Goal: Check status: Check status

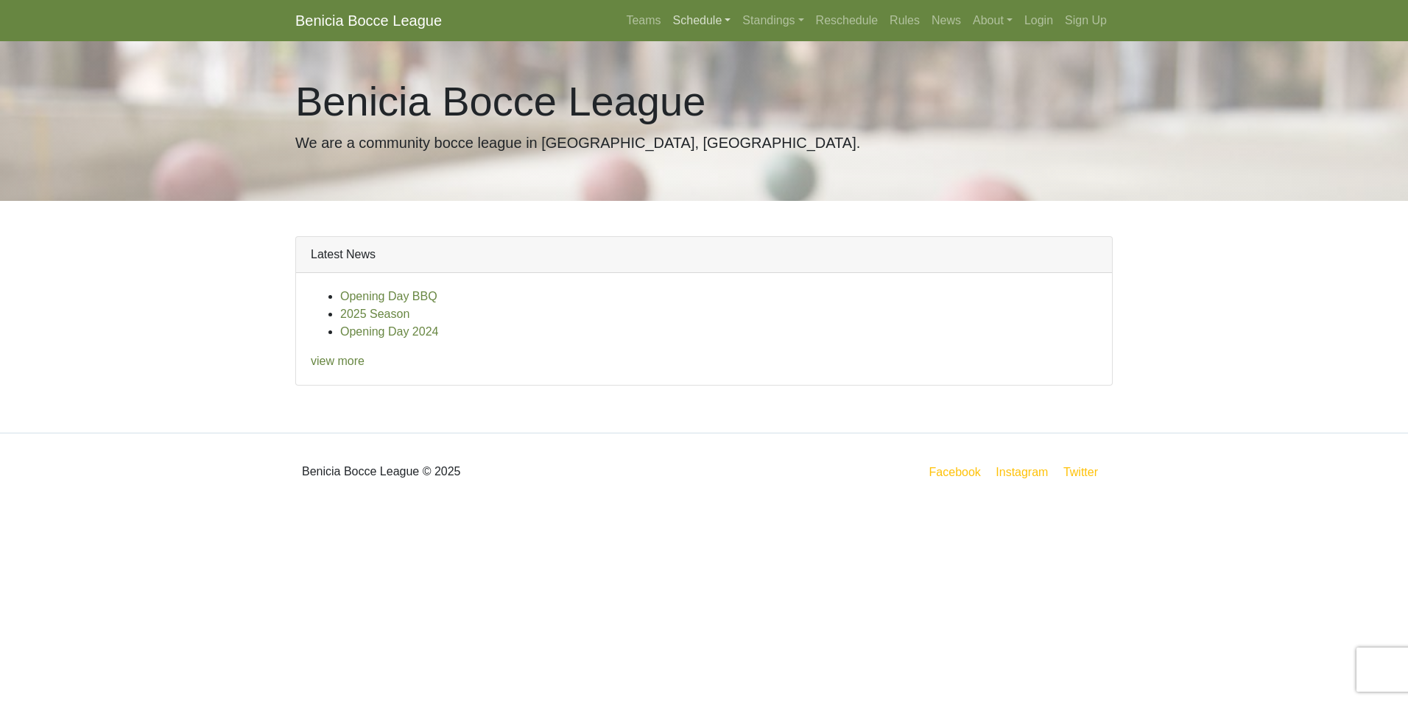
click at [679, 21] on link "Schedule" at bounding box center [702, 20] width 70 height 29
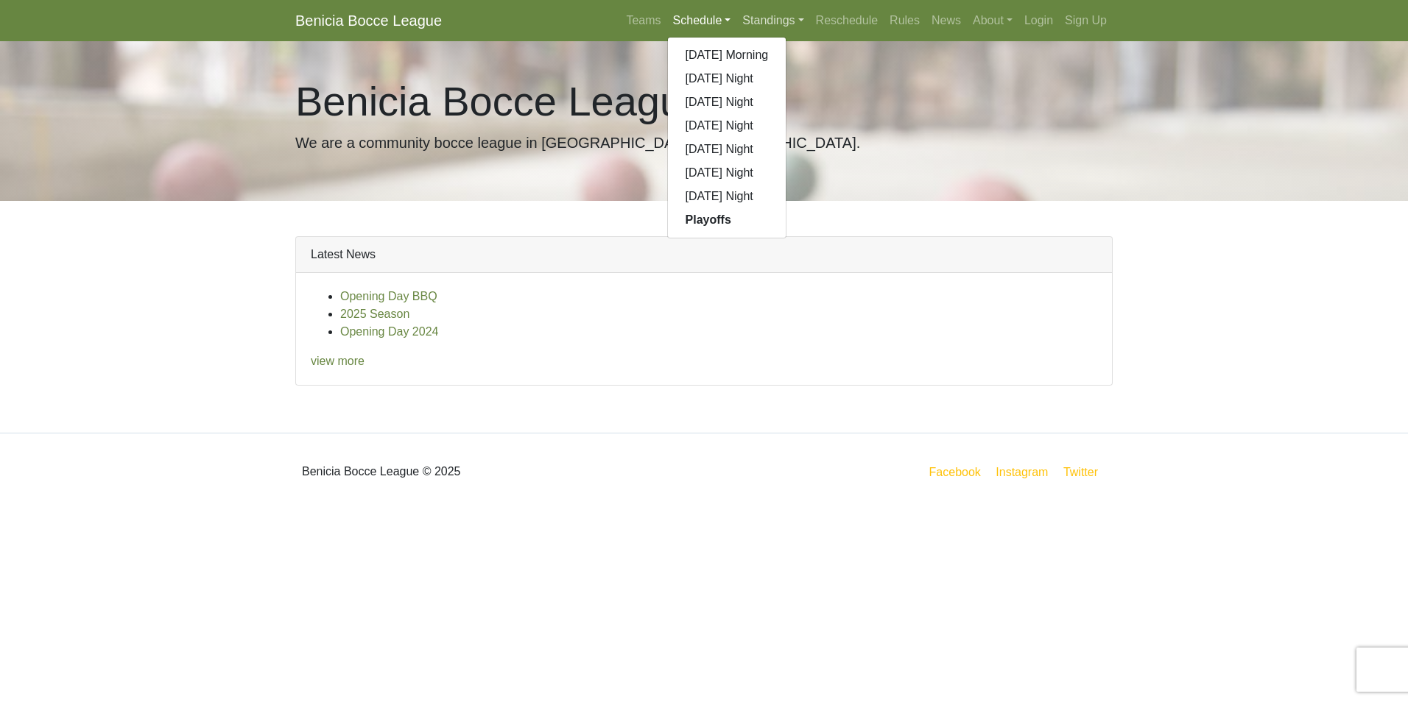
click at [762, 23] on link "Standings" at bounding box center [772, 20] width 73 height 29
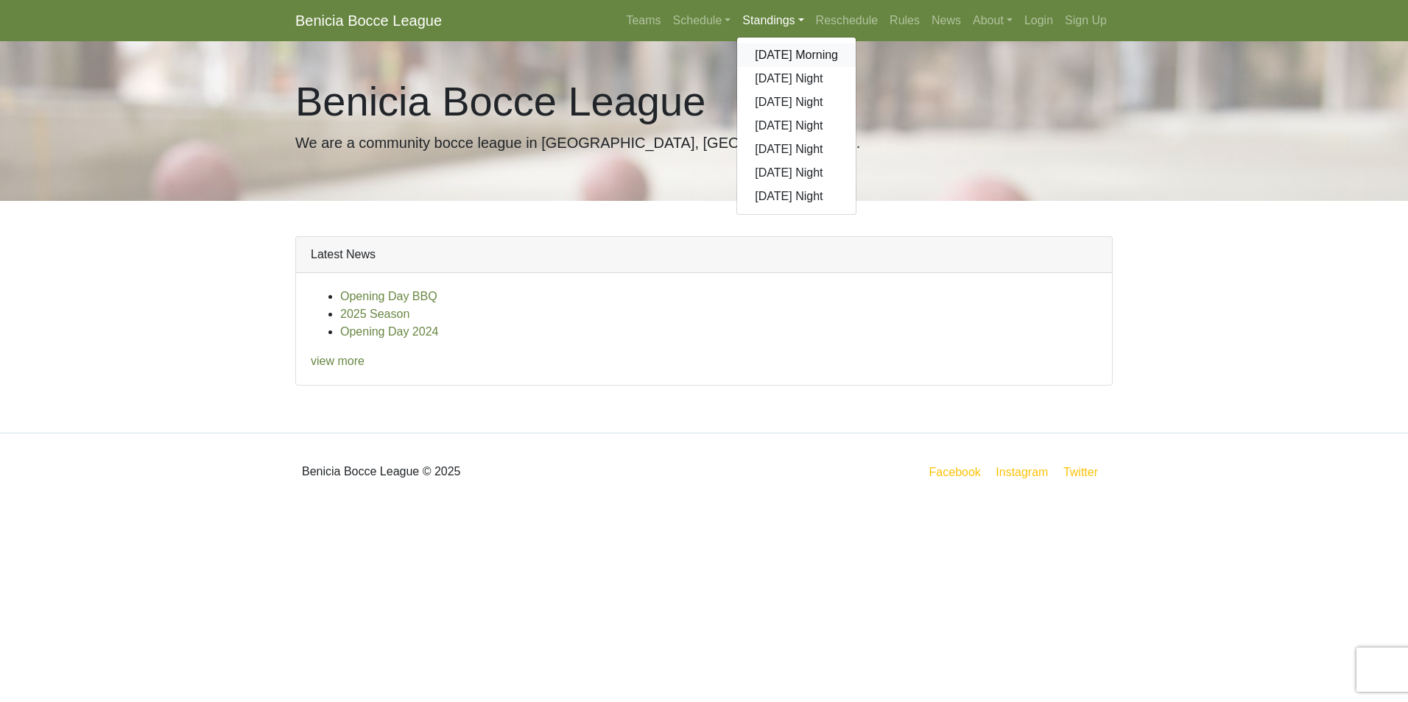
click at [819, 52] on link "[DATE] Morning" at bounding box center [796, 55] width 119 height 24
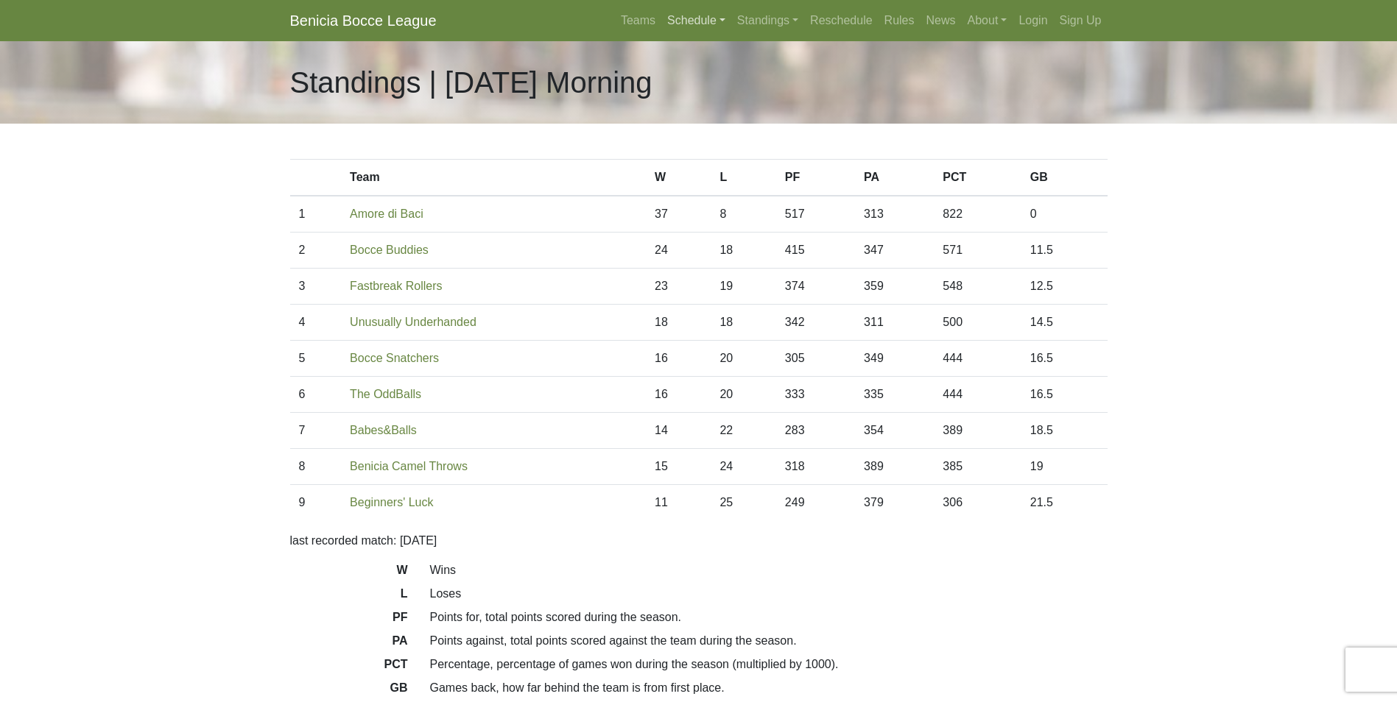
click at [685, 21] on link "Schedule" at bounding box center [696, 20] width 70 height 29
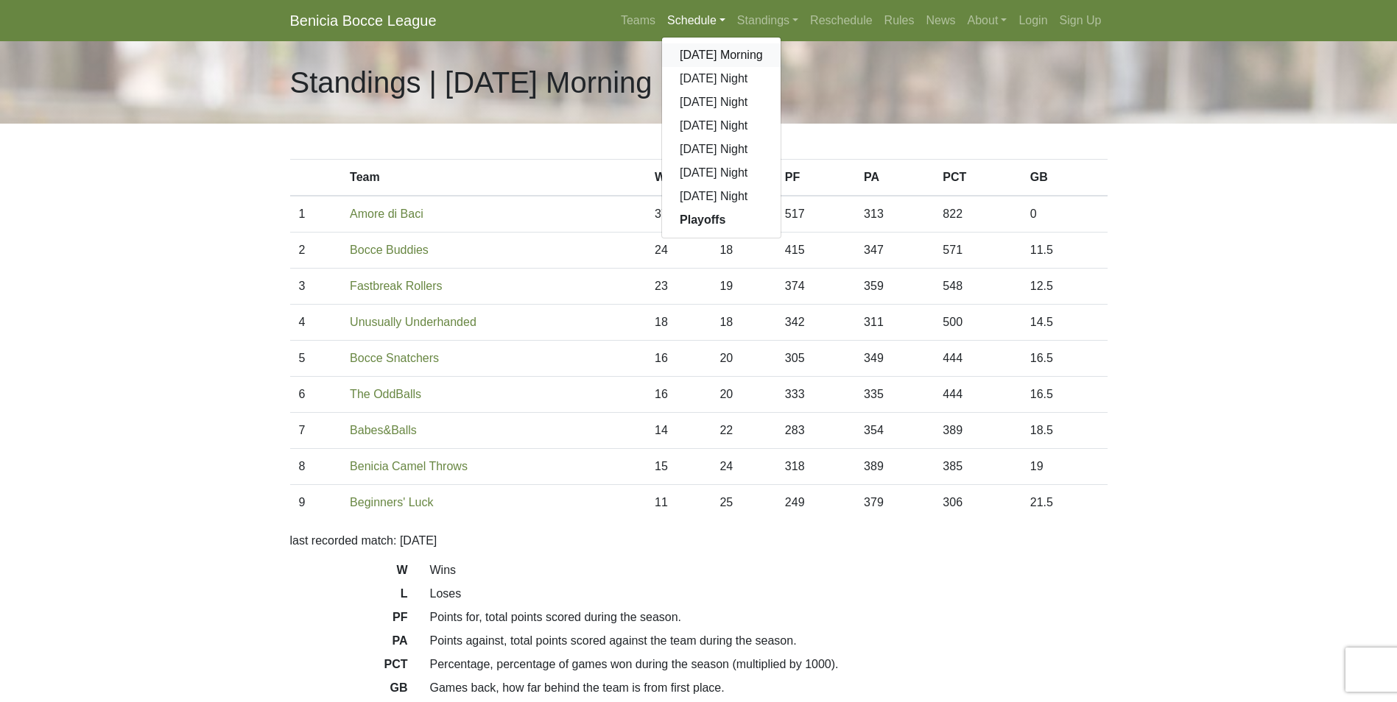
click at [693, 54] on link "[DATE] Morning" at bounding box center [721, 55] width 119 height 24
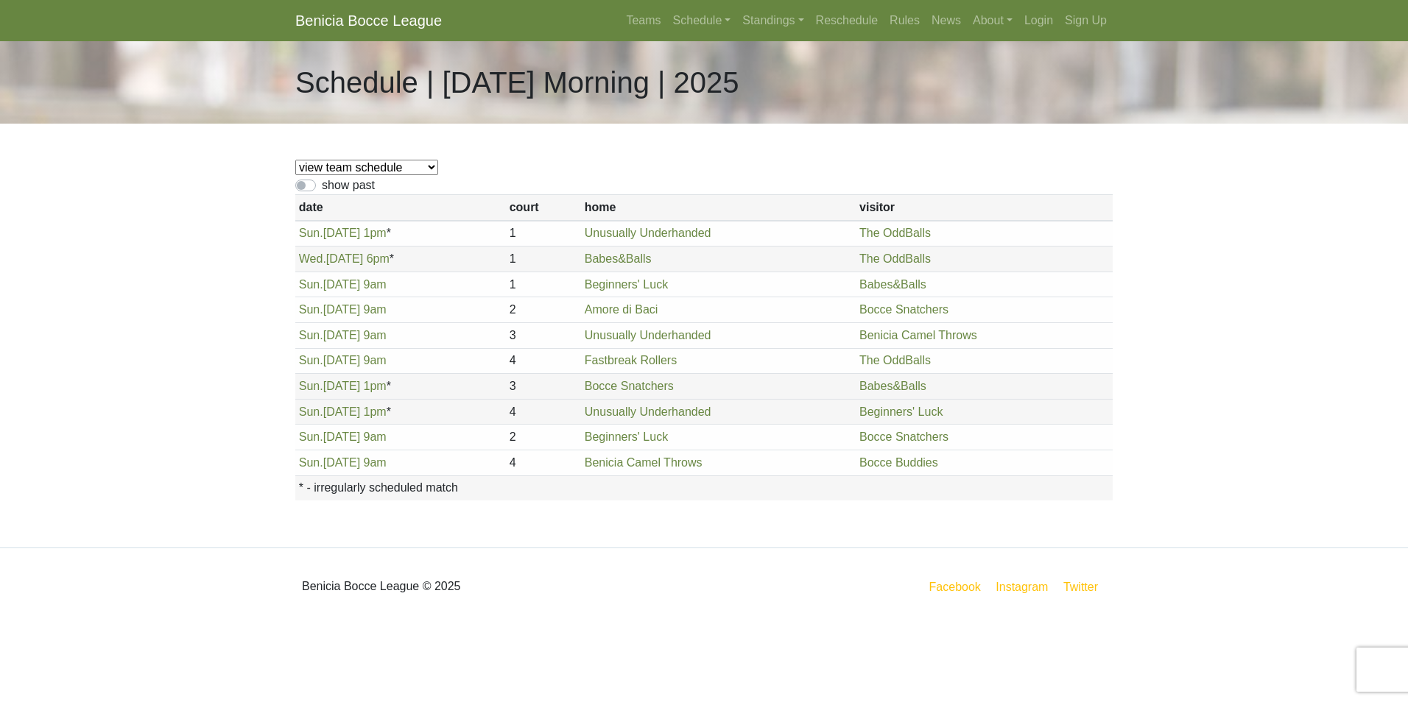
click at [427, 167] on select "view team schedule Bocce Buddies Amore di Baci Benicia Camel Throws Fastbreak R…" at bounding box center [366, 167] width 143 height 15
select select "1851"
click at [295, 160] on select "view team schedule Bocce Buddies Amore di Baci Benicia Camel Throws Fastbreak R…" at bounding box center [366, 167] width 143 height 15
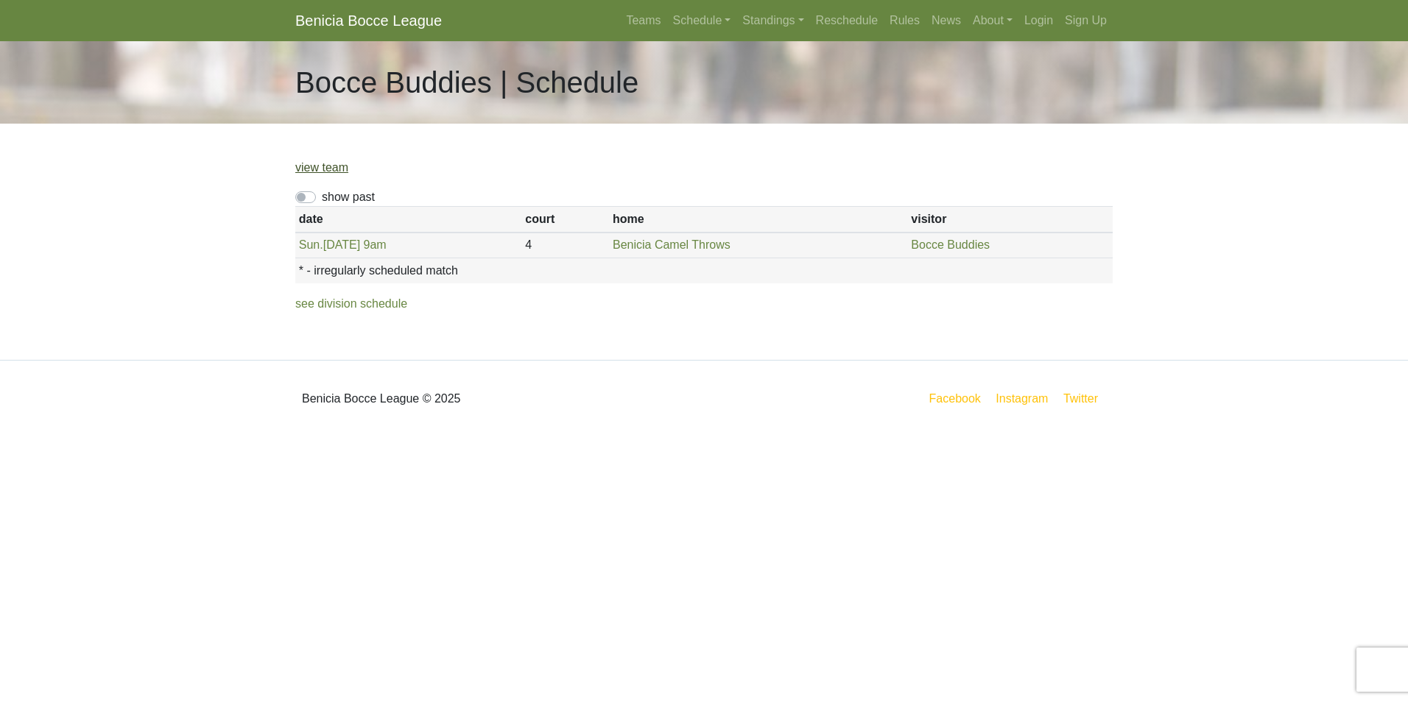
click at [331, 169] on link "view team" at bounding box center [321, 167] width 53 height 13
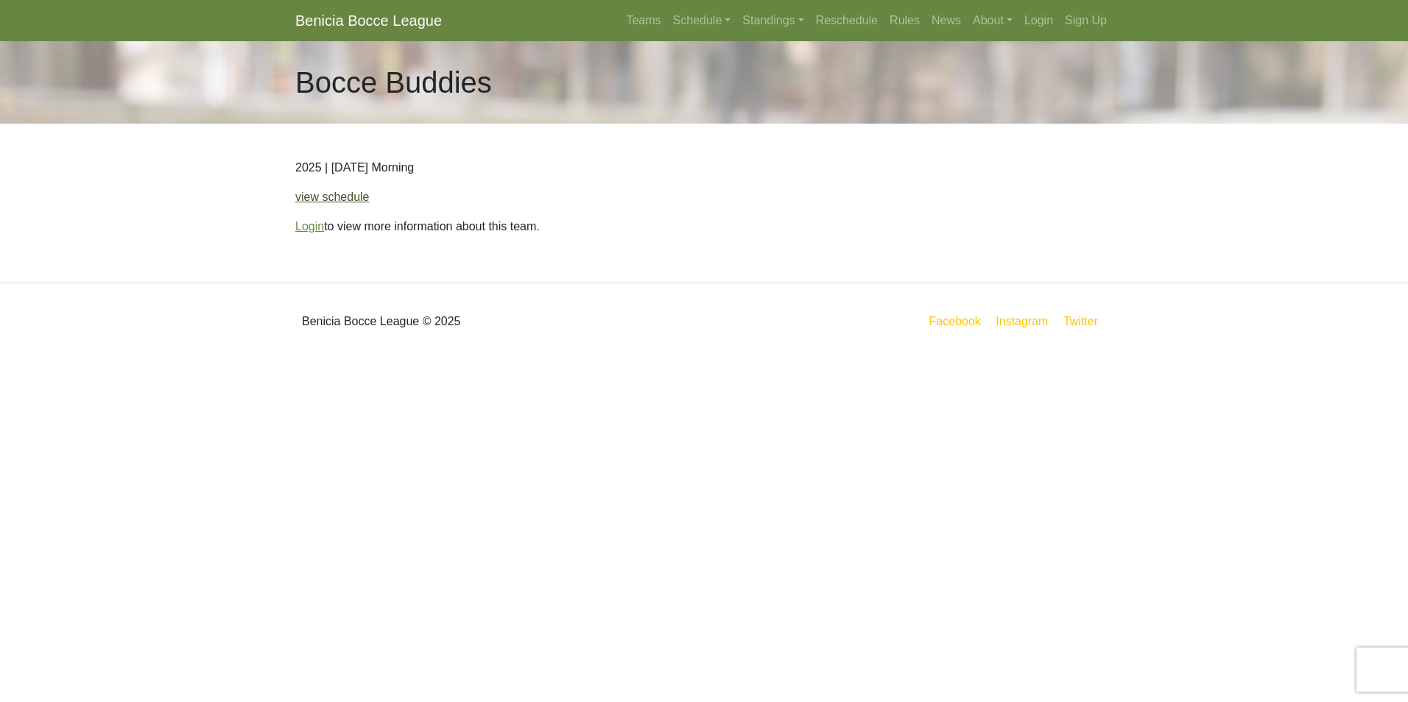
click at [338, 197] on link "view schedule" at bounding box center [332, 197] width 74 height 13
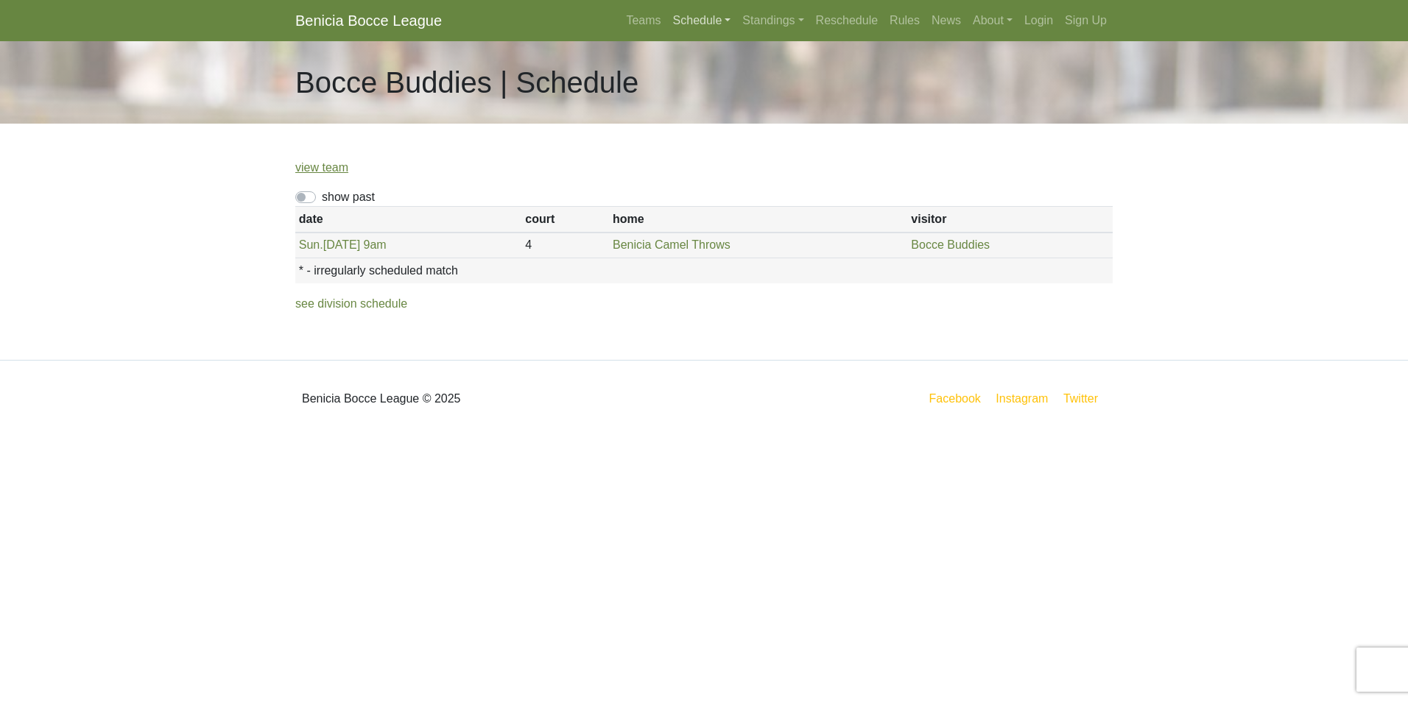
click at [685, 20] on link "Schedule" at bounding box center [702, 20] width 70 height 29
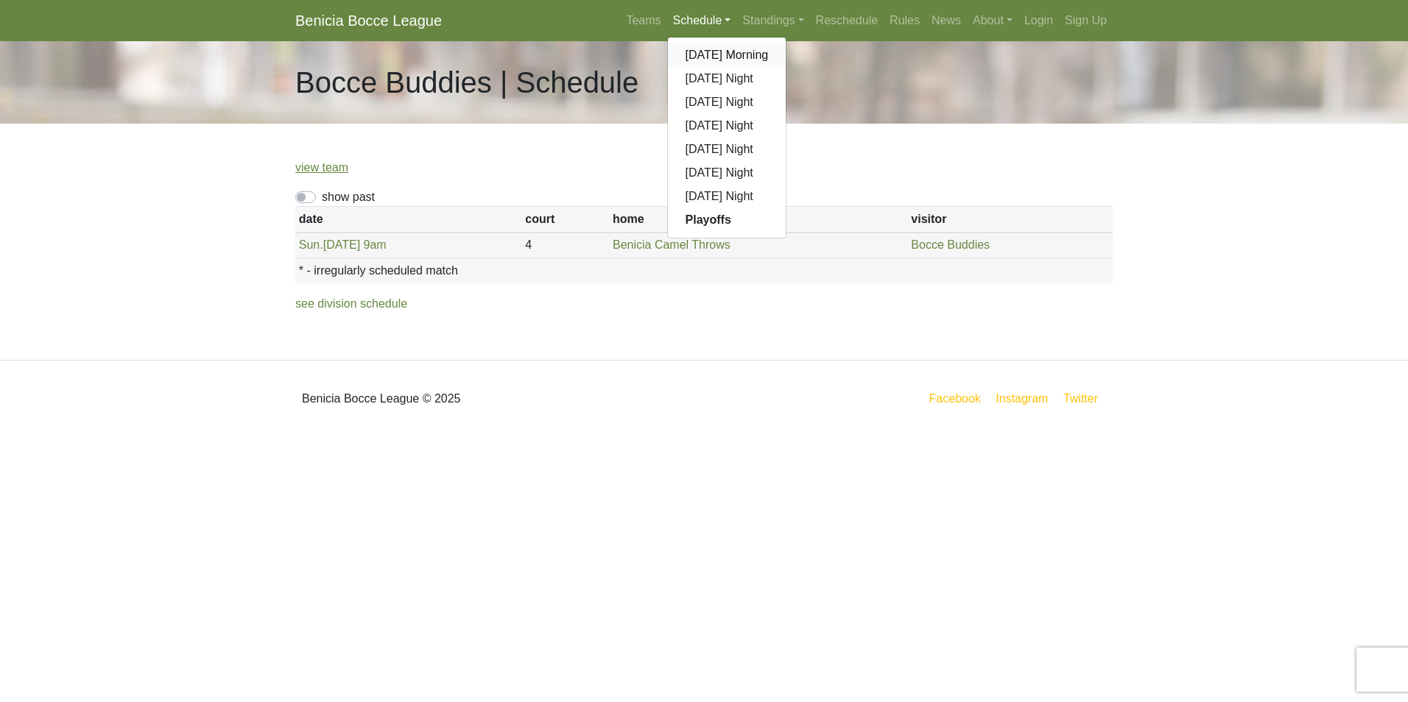
click at [742, 57] on link "[DATE] Morning" at bounding box center [727, 55] width 119 height 24
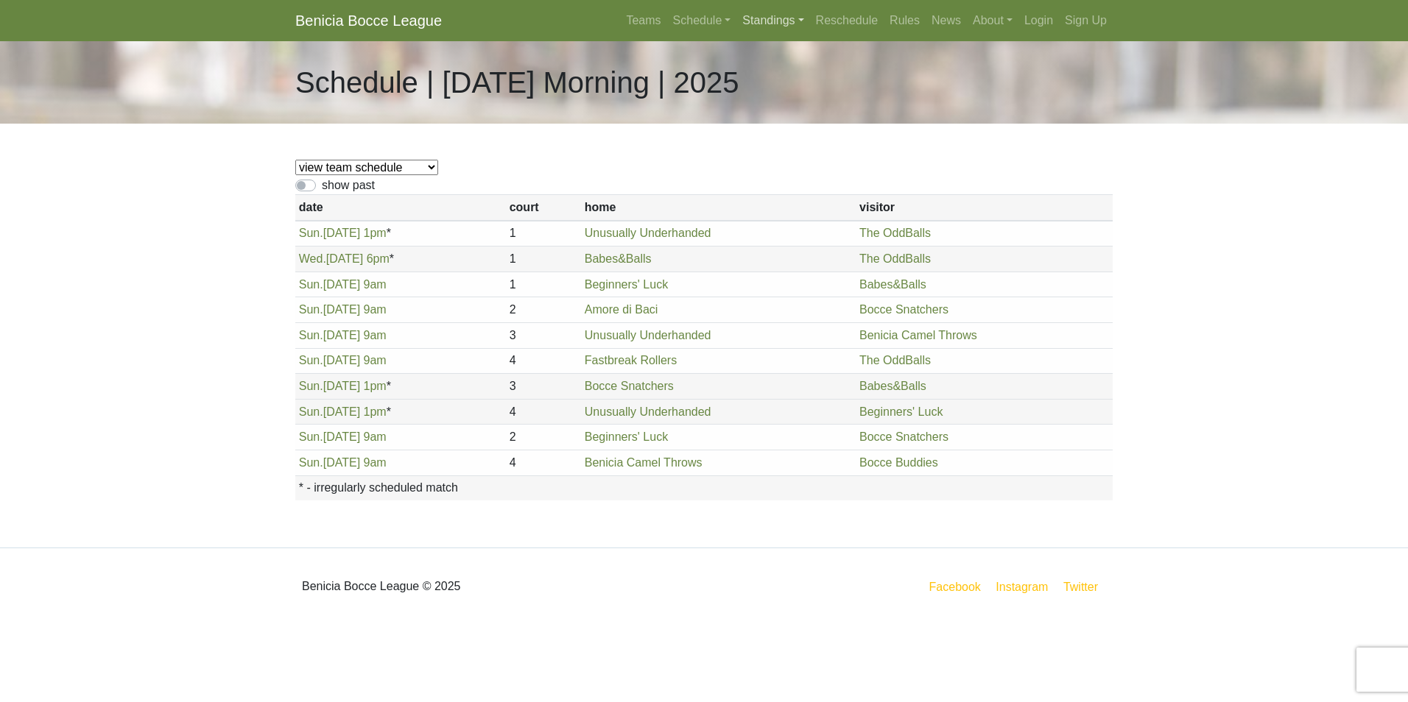
click at [783, 19] on link "Standings" at bounding box center [772, 20] width 73 height 29
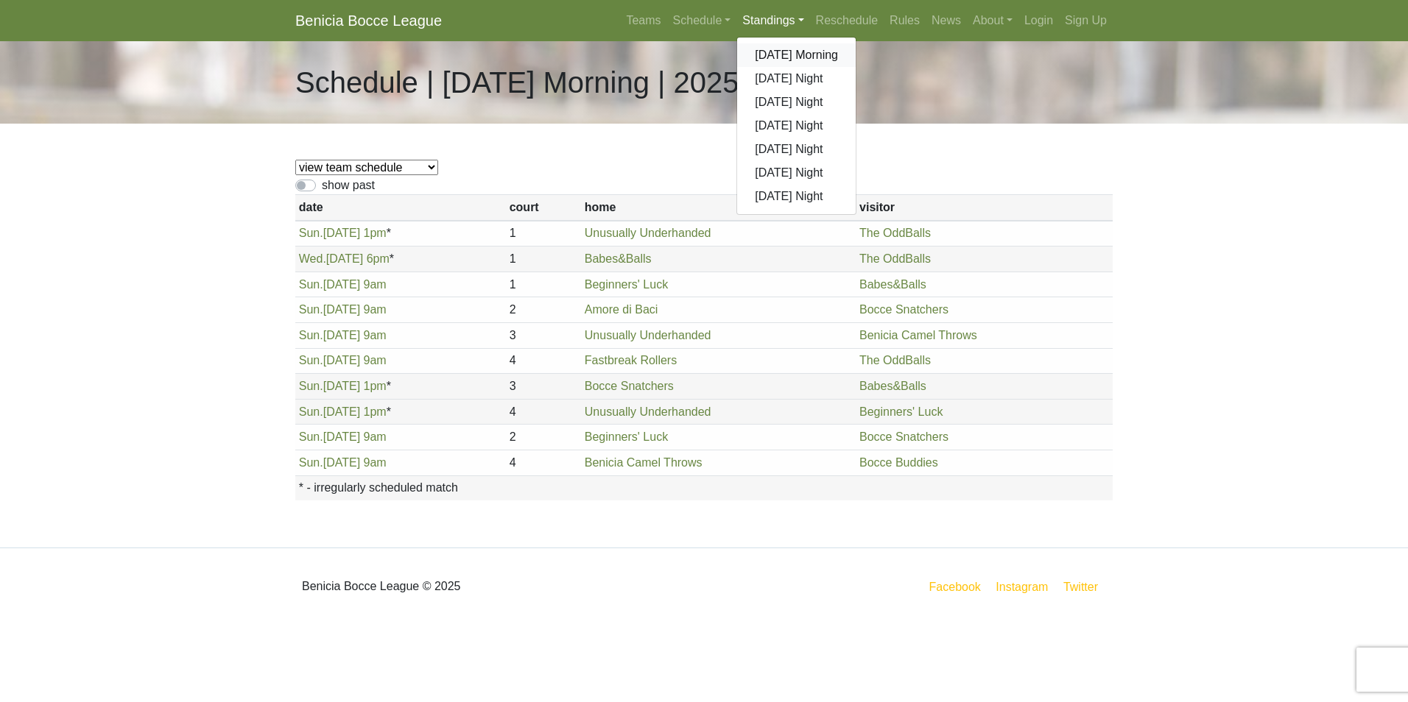
click at [799, 49] on link "[DATE] Morning" at bounding box center [796, 55] width 119 height 24
